Goal: Task Accomplishment & Management: Manage account settings

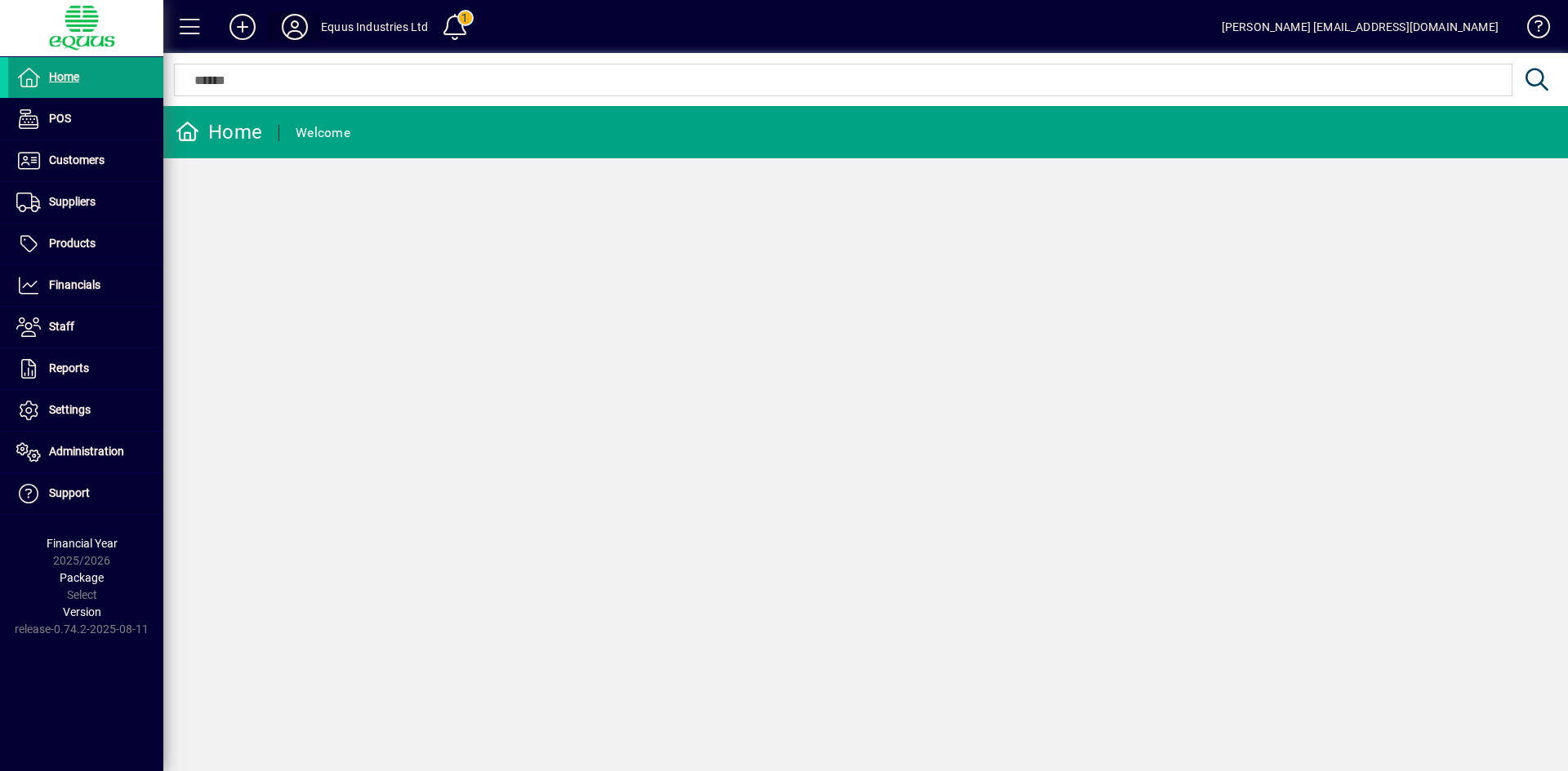
click at [289, 19] on icon at bounding box center [295, 27] width 33 height 26
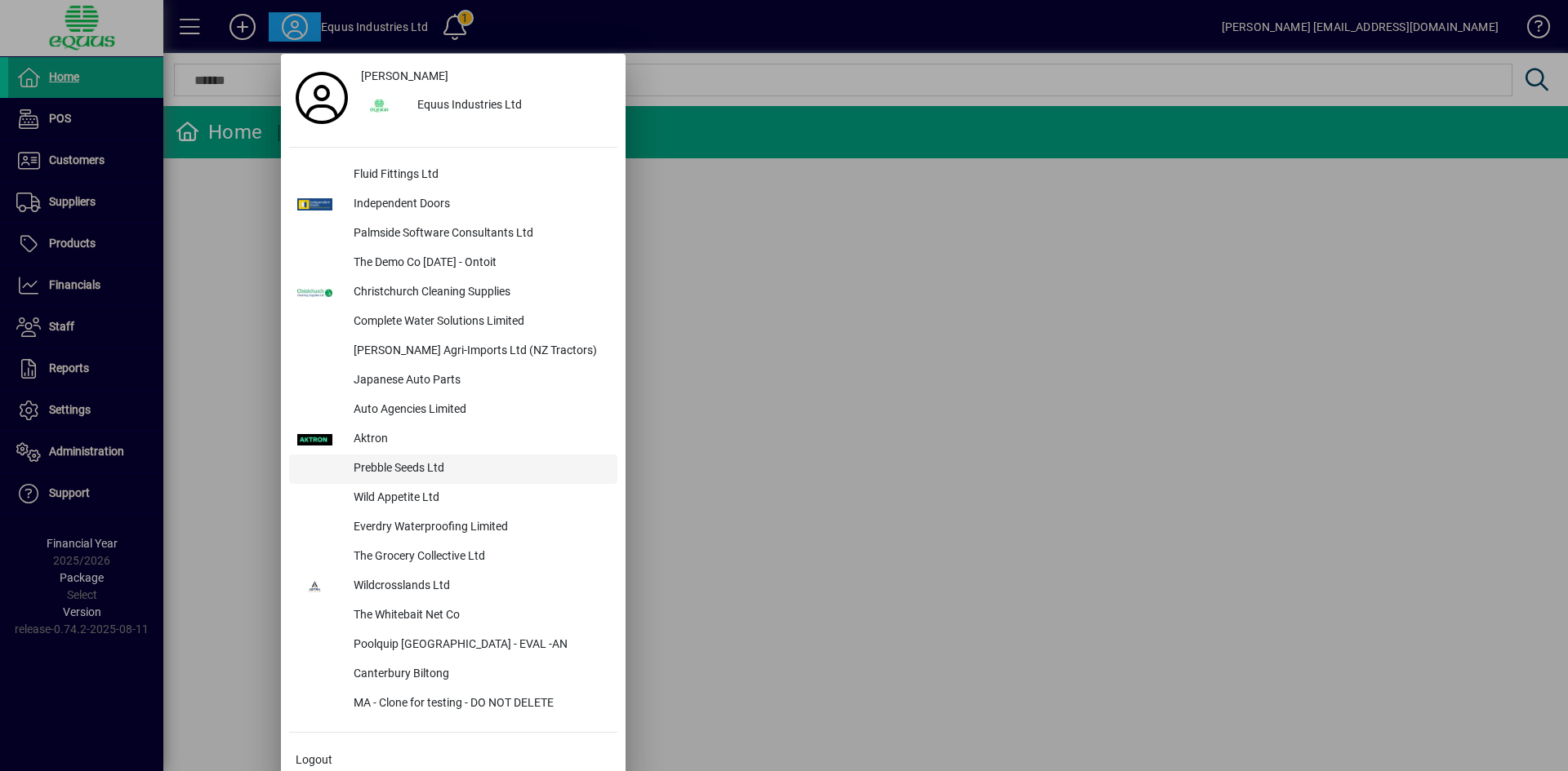
click at [387, 463] on div "Prebble Seeds Ltd" at bounding box center [479, 468] width 277 height 29
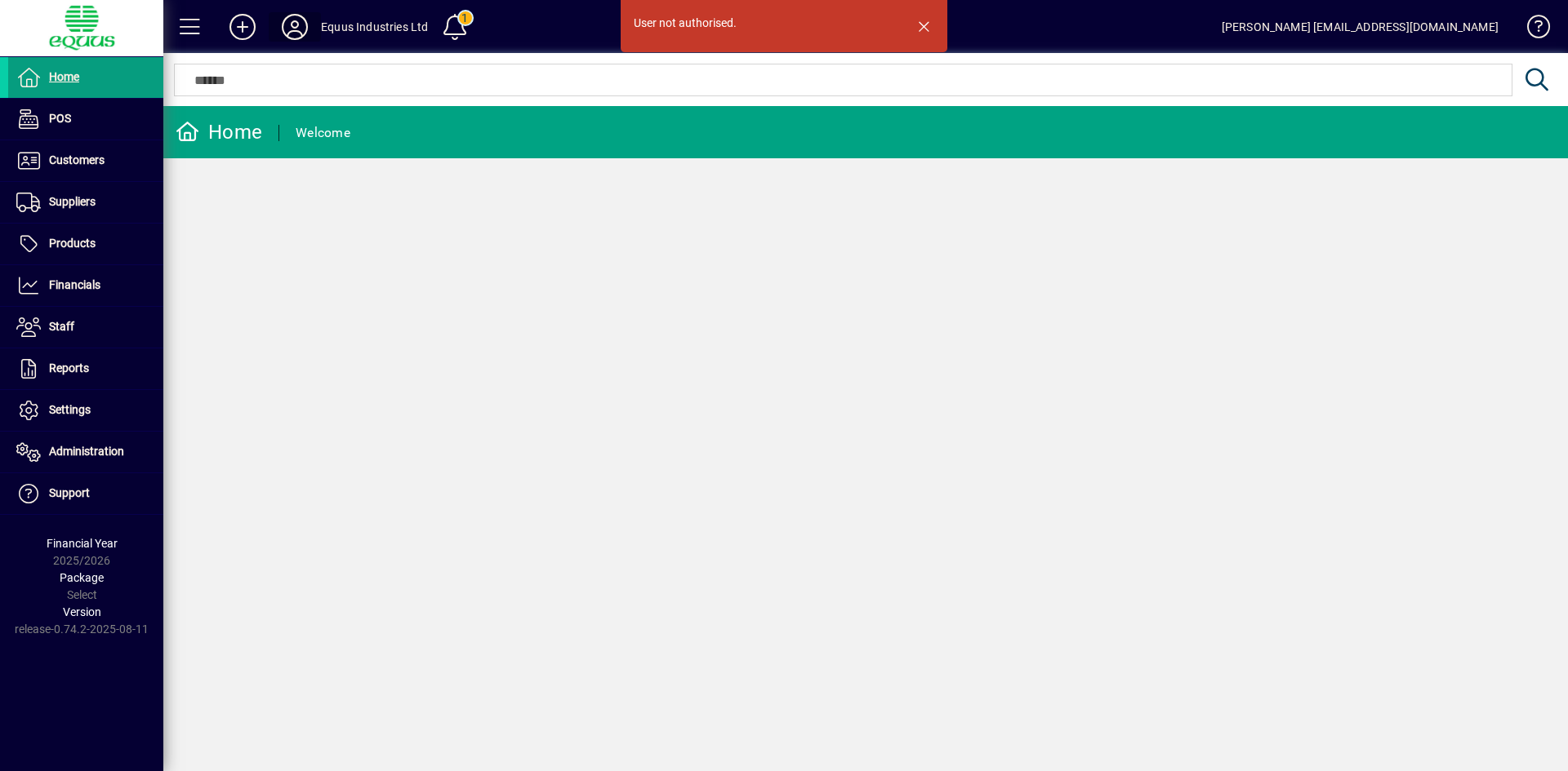
click at [291, 27] on icon at bounding box center [295, 27] width 33 height 26
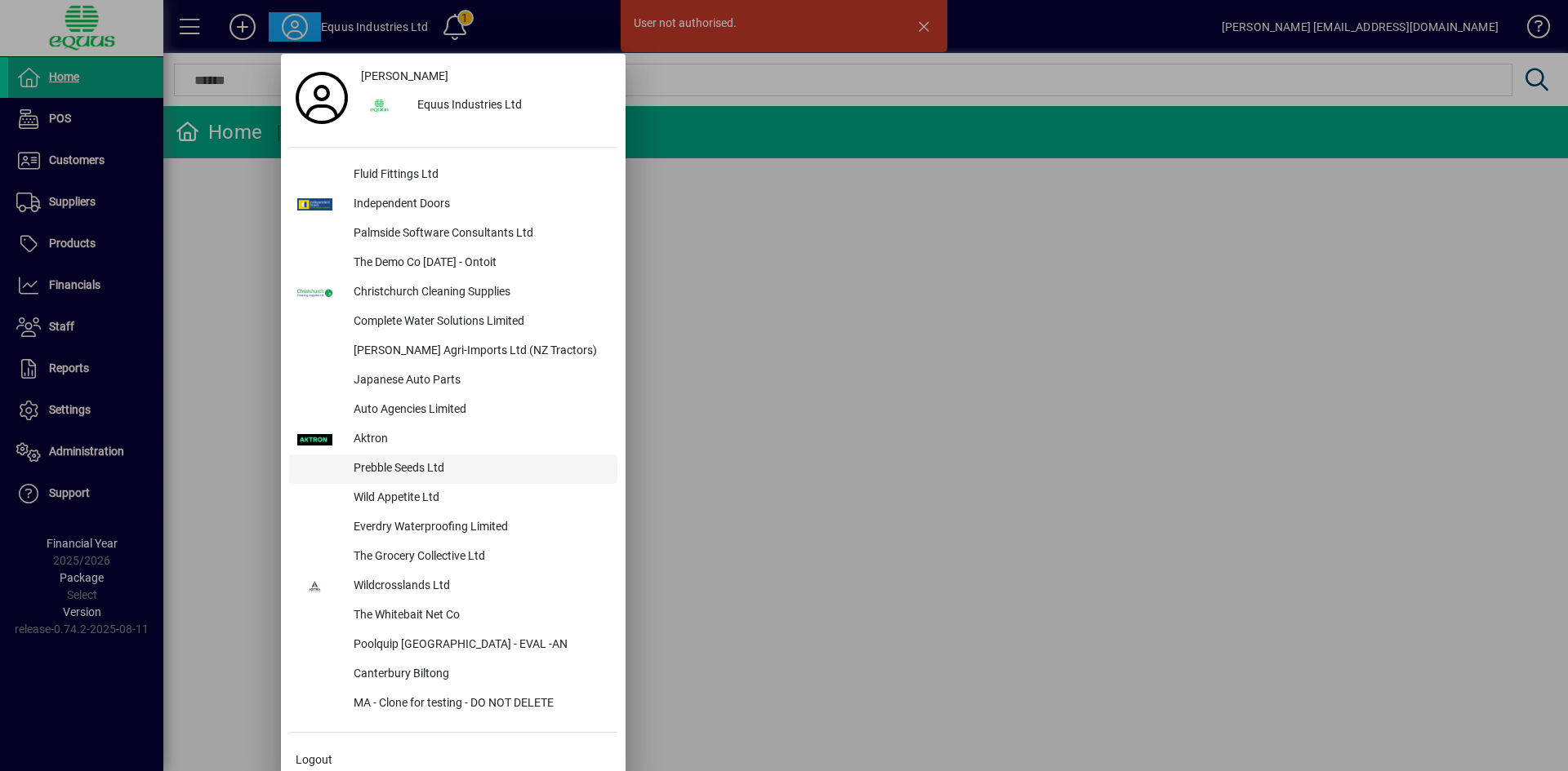
click at [405, 465] on div "Prebble Seeds Ltd" at bounding box center [479, 468] width 277 height 29
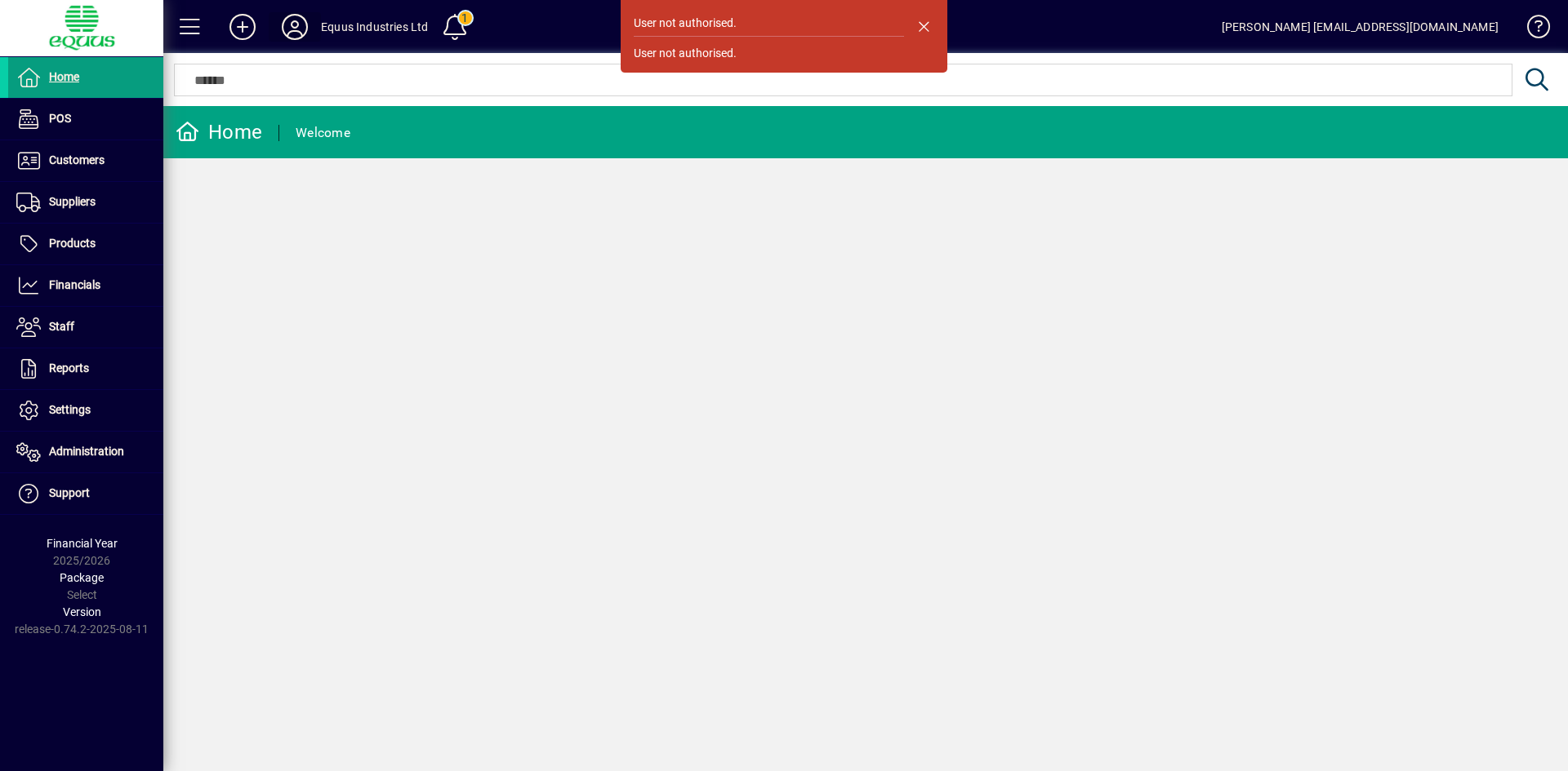
click at [294, 26] on icon at bounding box center [295, 27] width 33 height 26
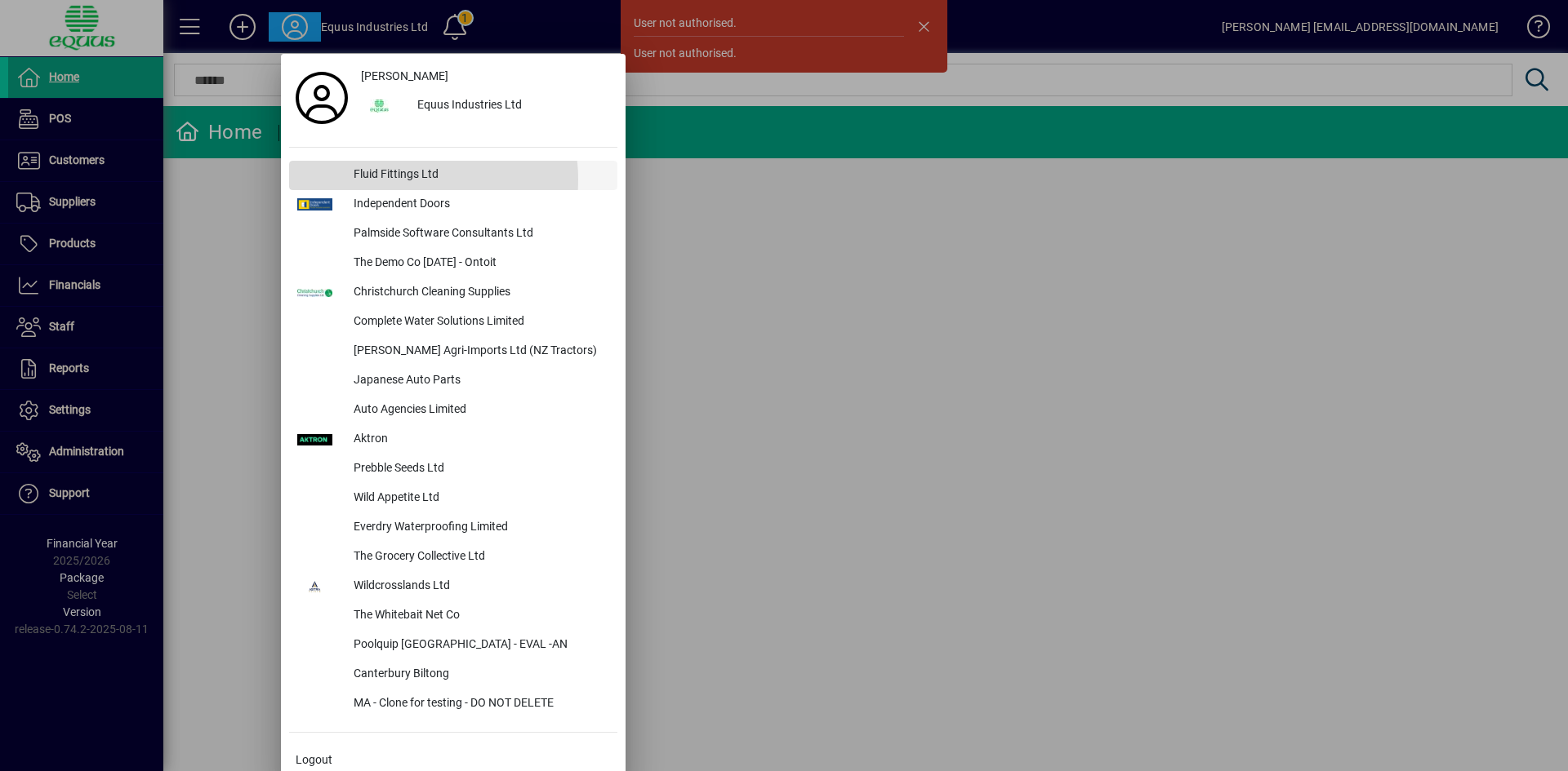
click at [407, 179] on div "Fluid Fittings Ltd" at bounding box center [479, 175] width 277 height 29
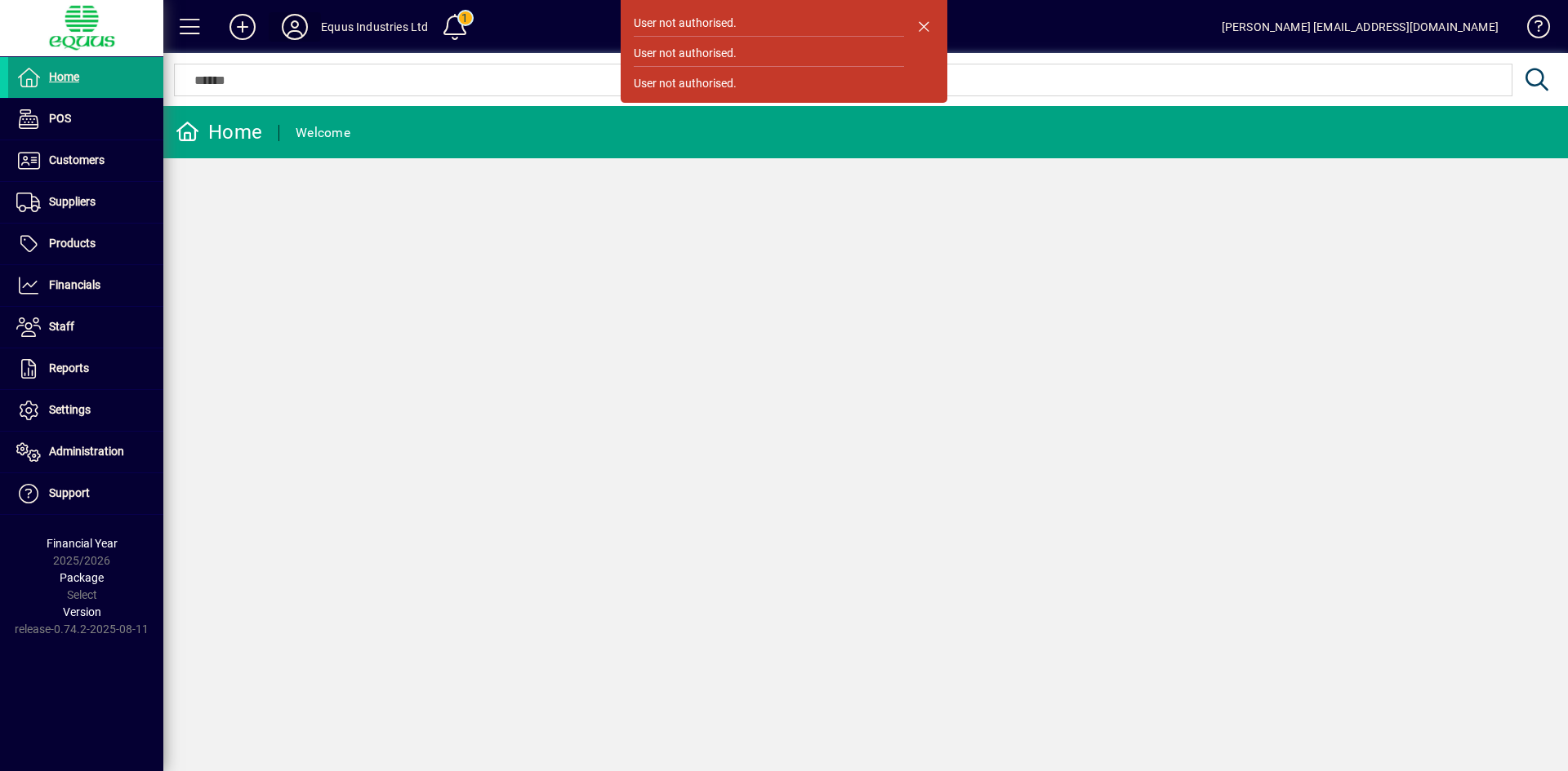
click at [294, 21] on icon at bounding box center [295, 27] width 33 height 26
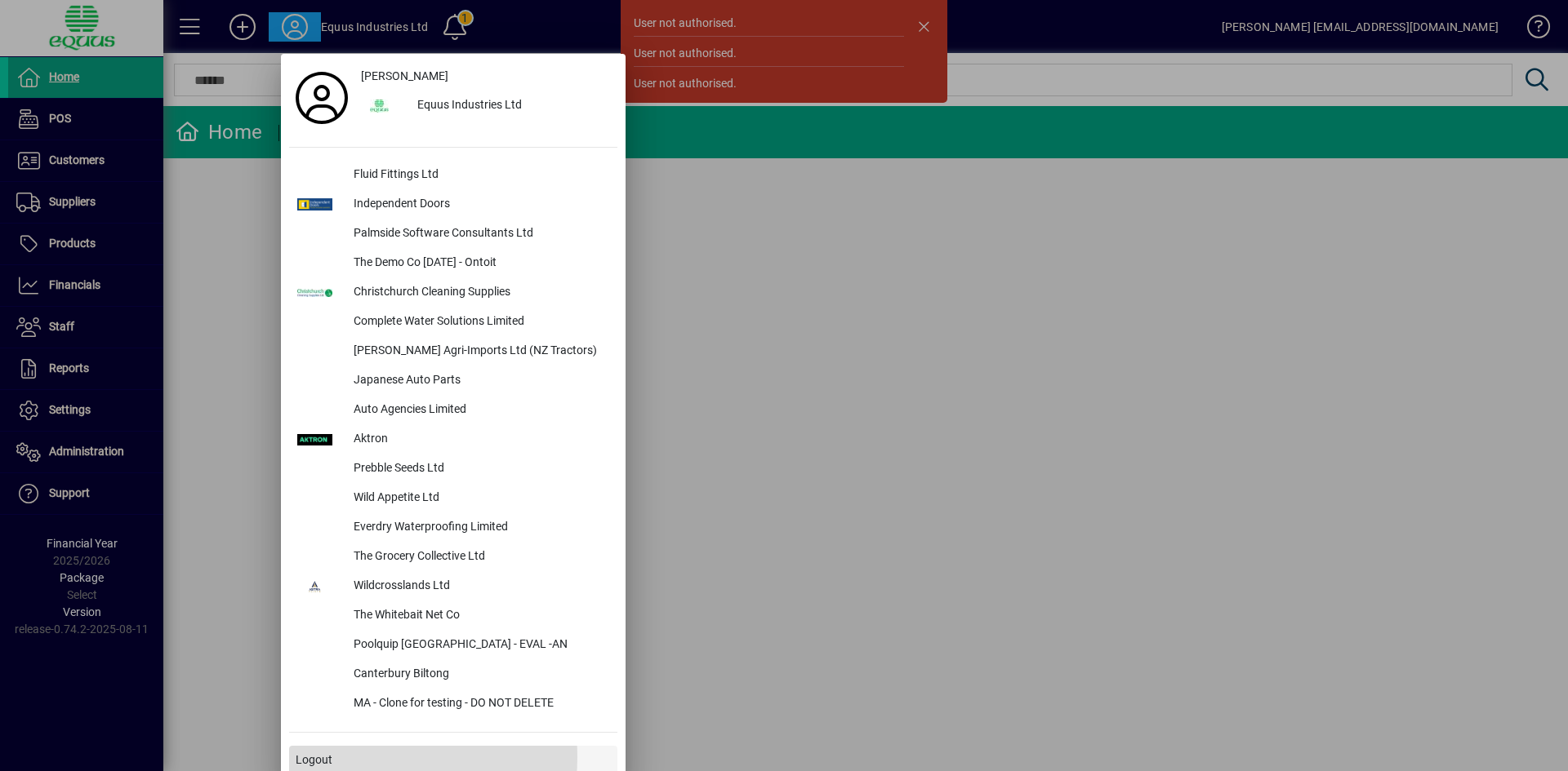
click at [335, 759] on span at bounding box center [454, 760] width 329 height 39
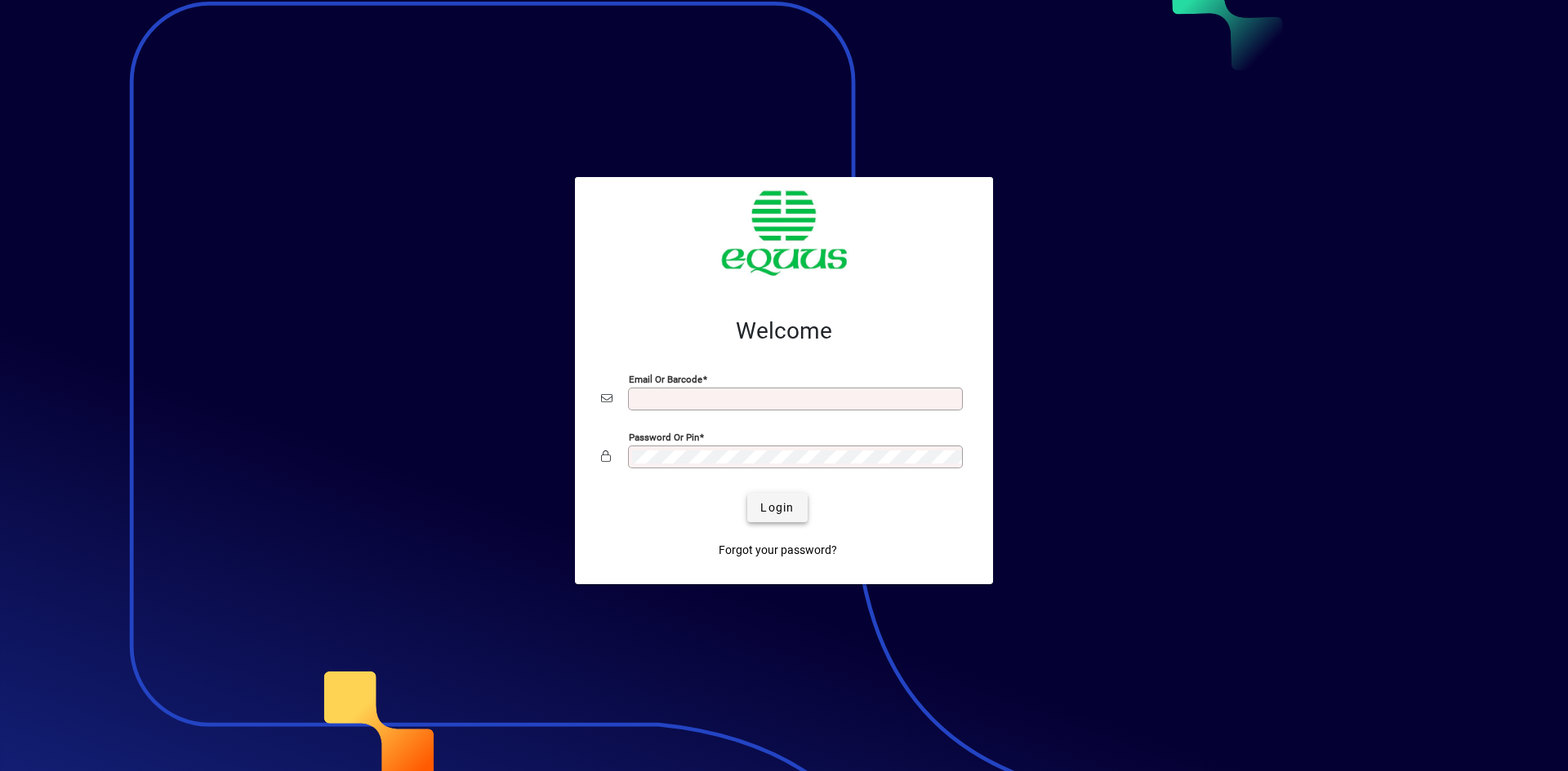
type input "**********"
click at [771, 508] on span "Login" at bounding box center [776, 508] width 33 height 17
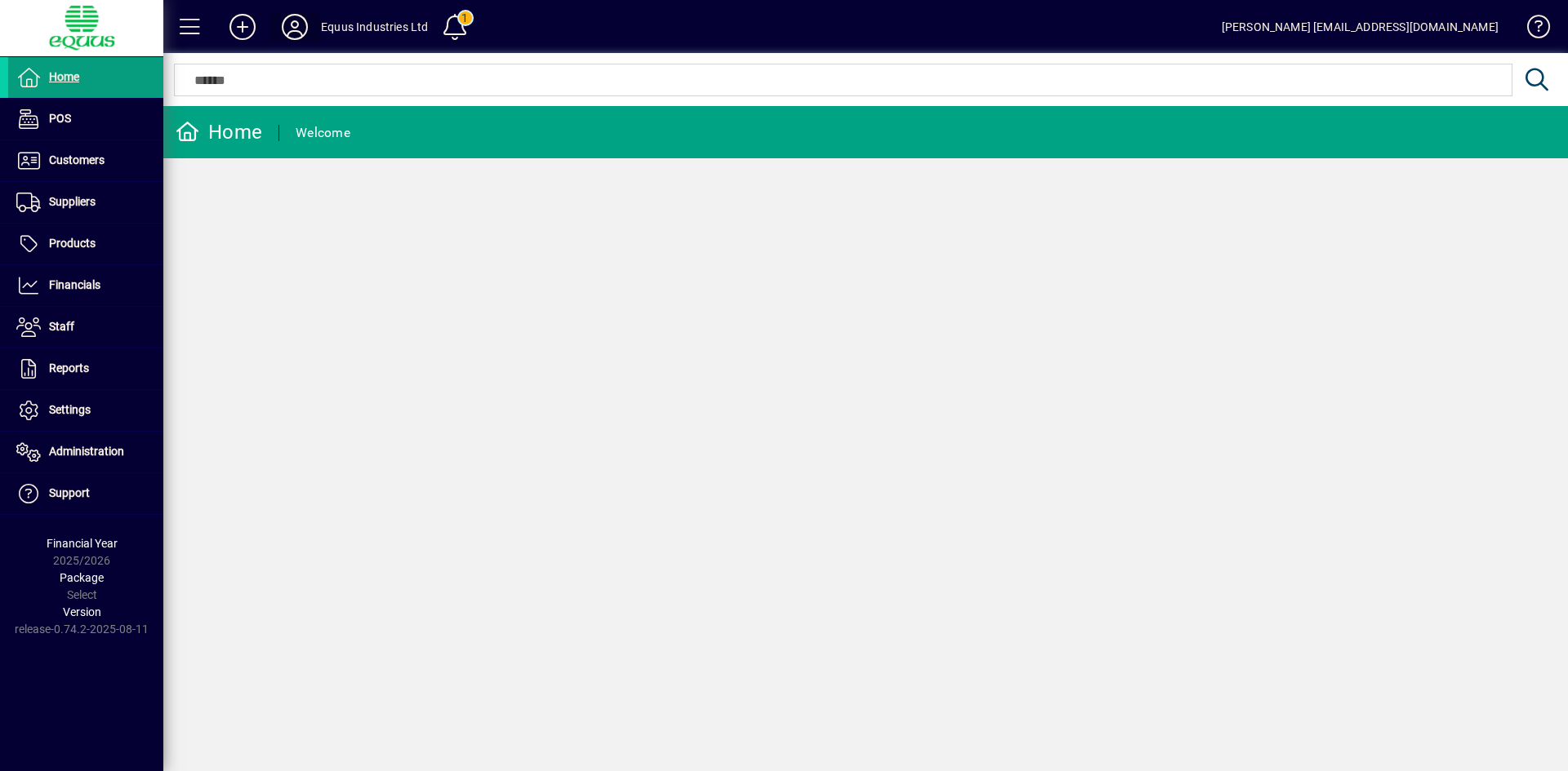
click at [288, 25] on icon at bounding box center [295, 27] width 33 height 26
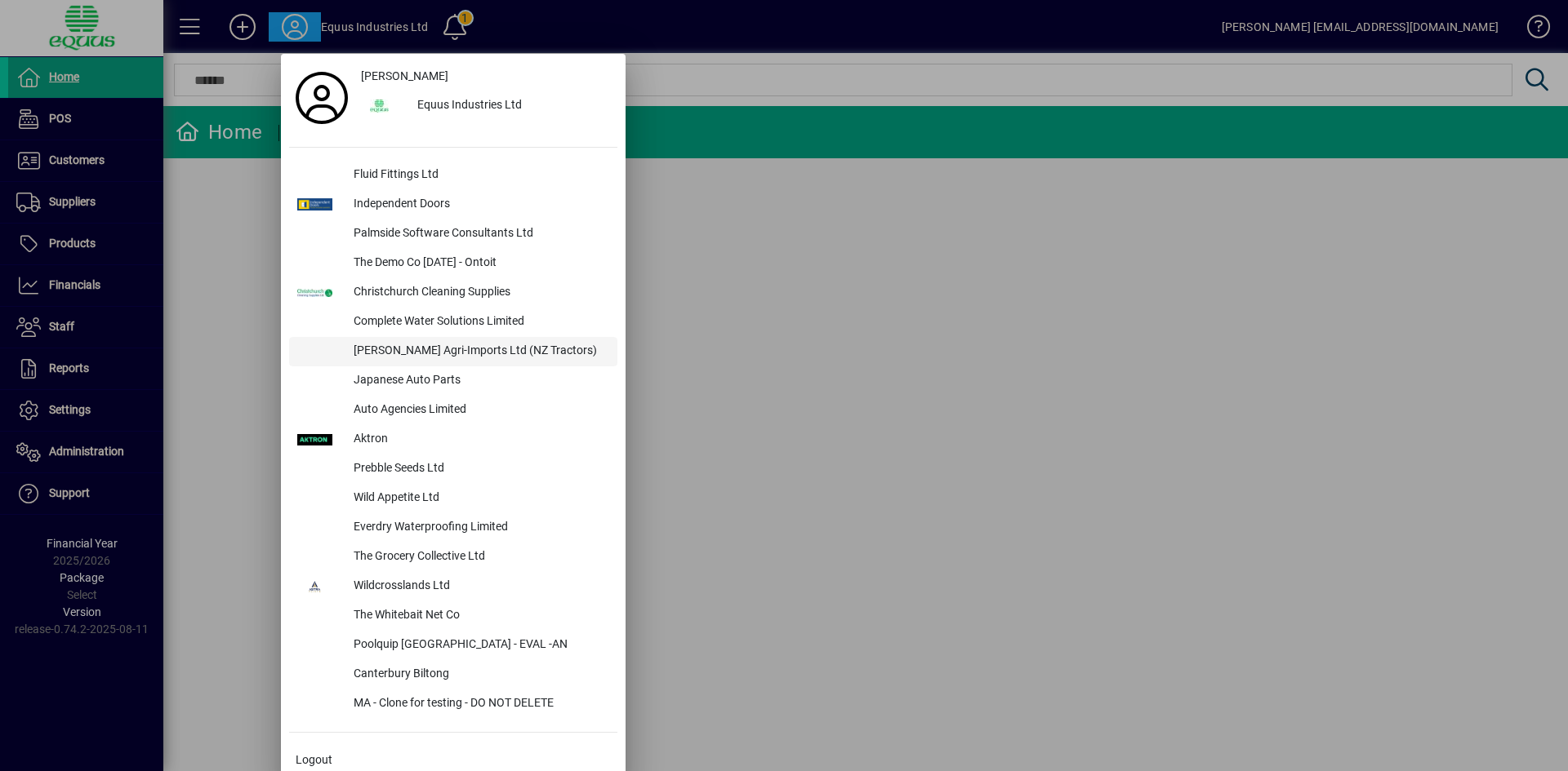
click at [406, 350] on div "[PERSON_NAME] Agri-Imports Ltd (NZ Tractors)" at bounding box center [479, 352] width 277 height 29
